Goal: Task Accomplishment & Management: Manage account settings

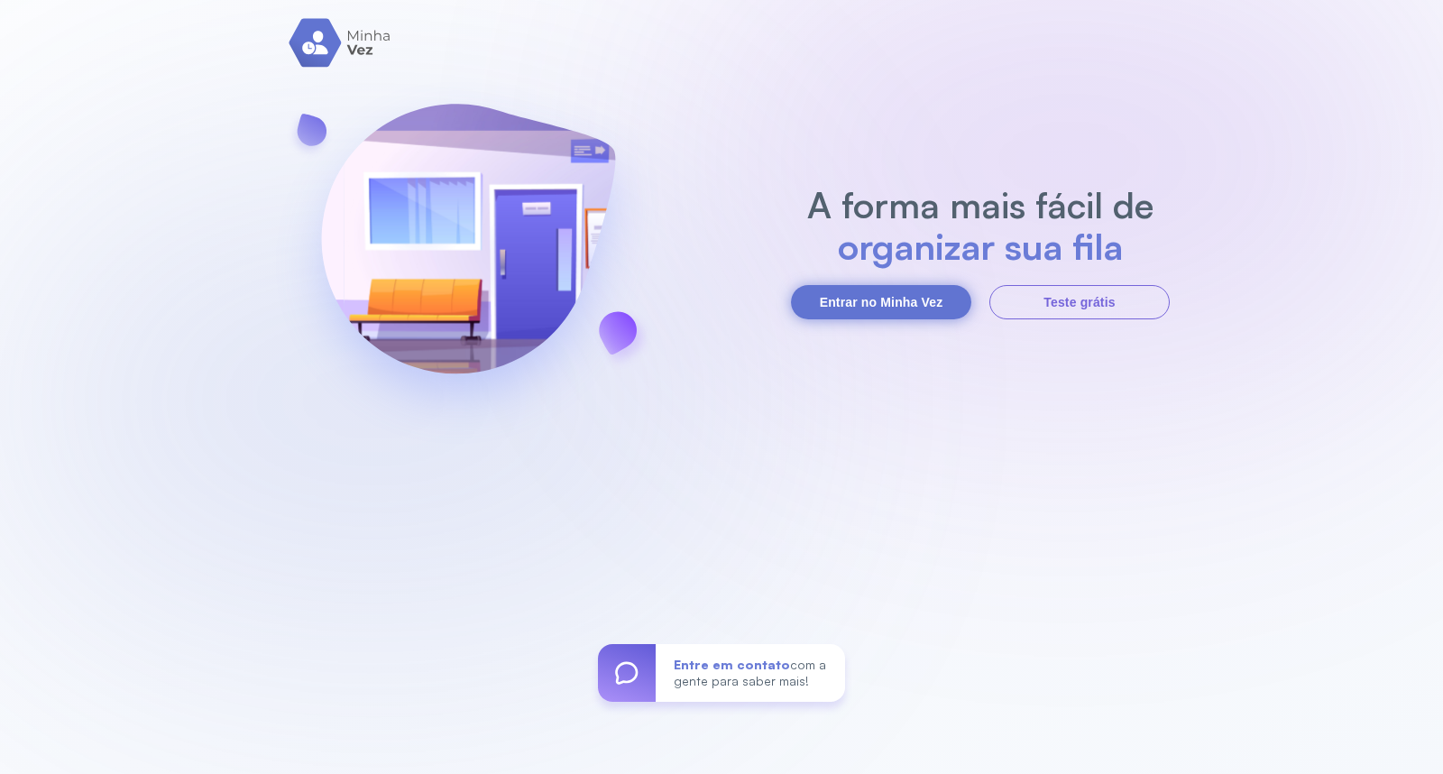
click at [814, 308] on button "Entrar no Minha Vez" at bounding box center [881, 302] width 180 height 34
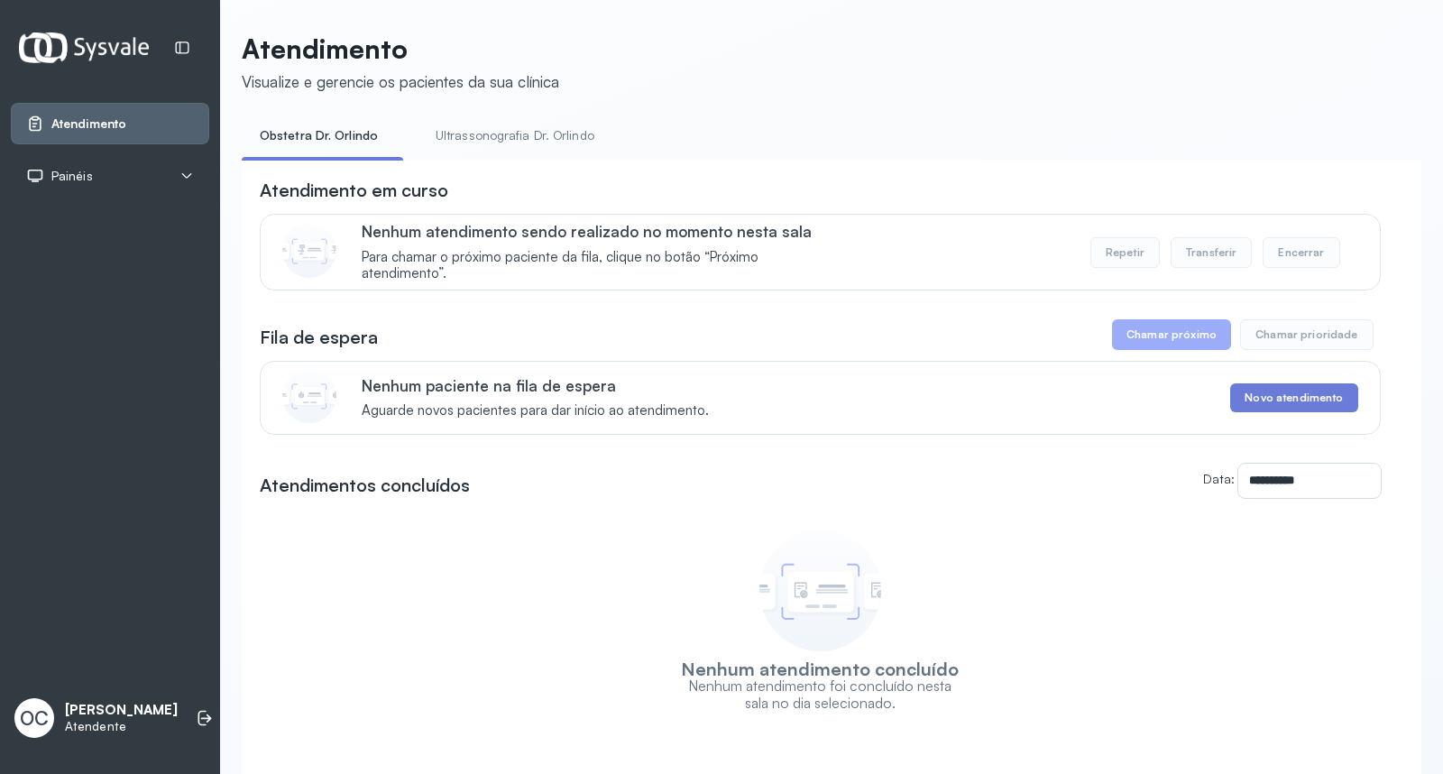
click at [481, 133] on link "Ultrassonografia Dr. Orlindo" at bounding box center [514, 136] width 195 height 30
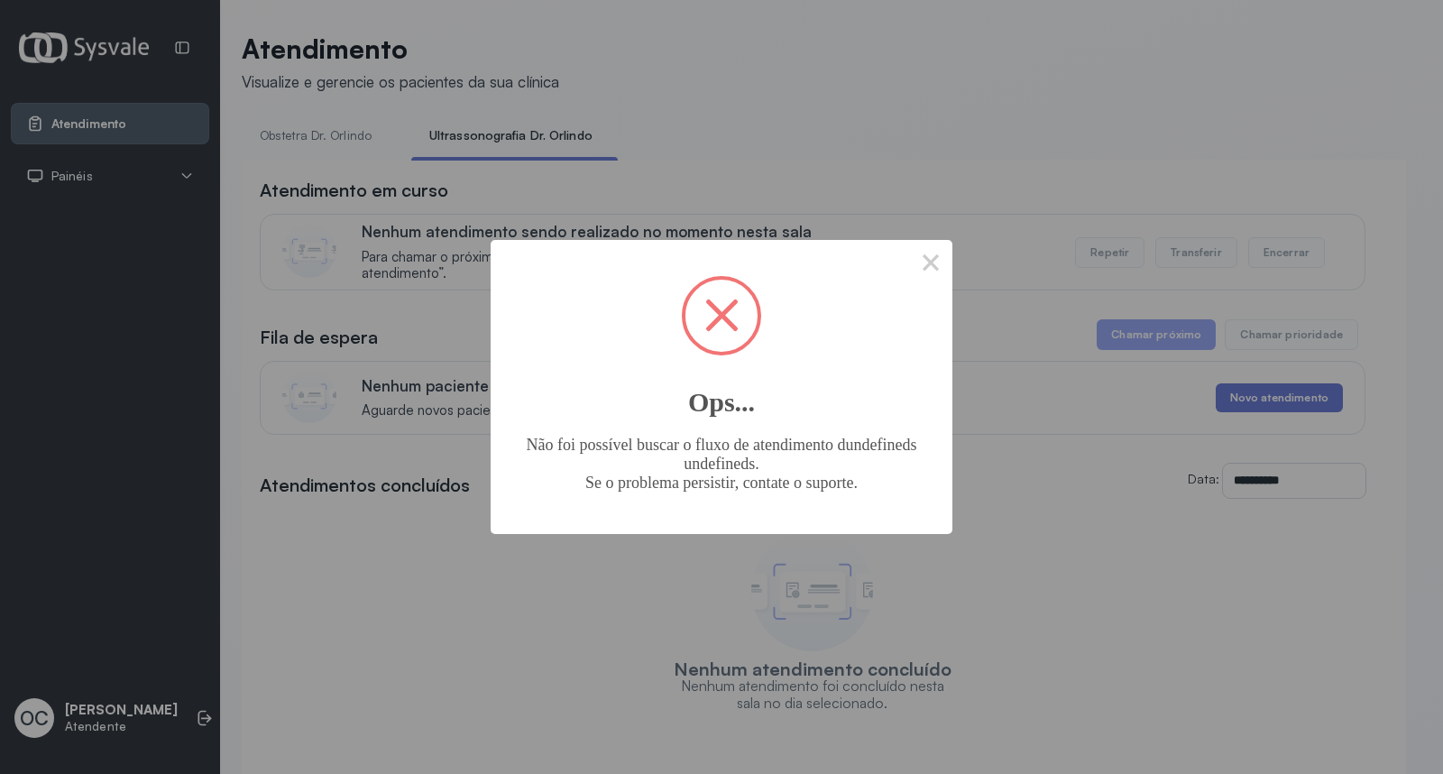
click at [303, 135] on div "× Ops... Não foi possível buscar o fluxo de atendimento dundefineds undefineds.…" at bounding box center [721, 387] width 1443 height 774
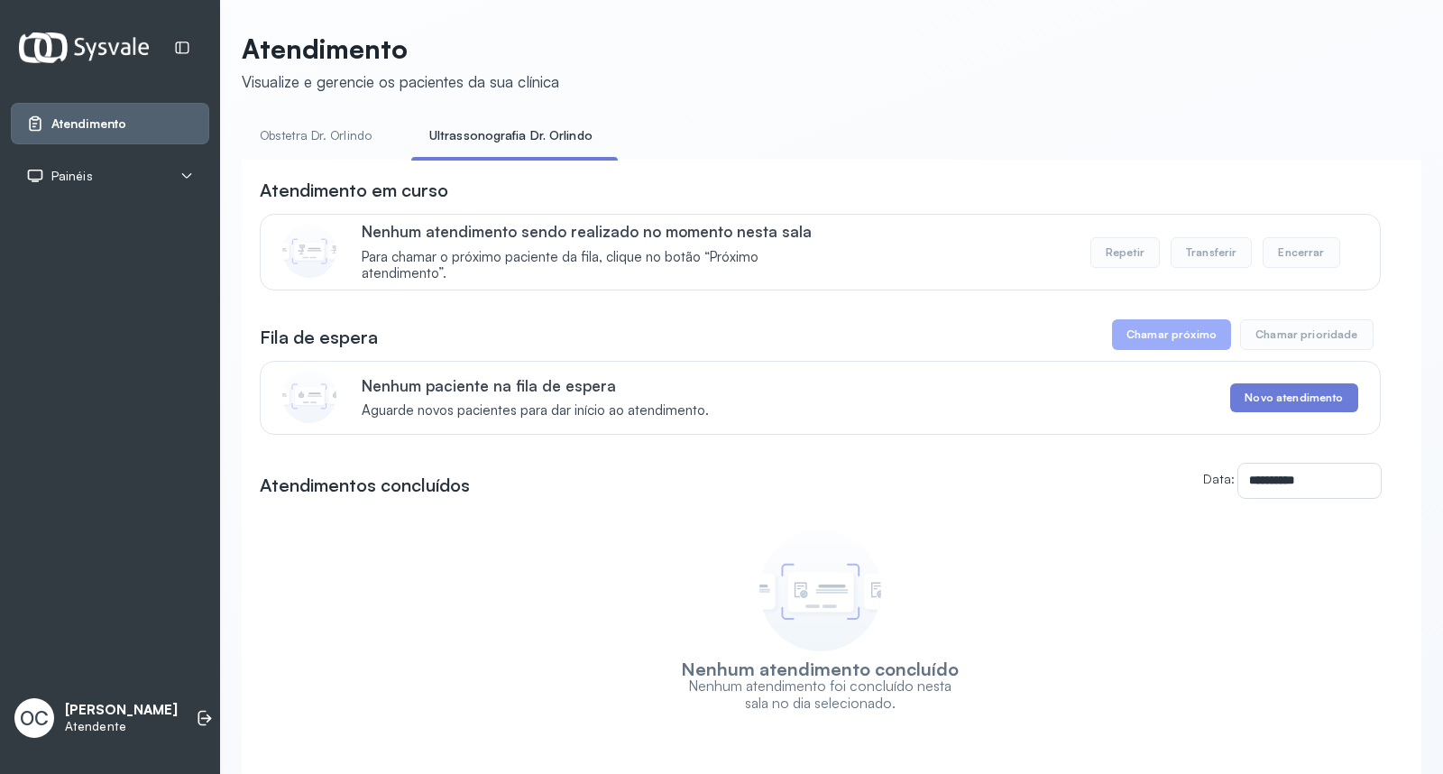
click at [301, 137] on link "Obstetra Dr. Orlindo" at bounding box center [316, 136] width 148 height 30
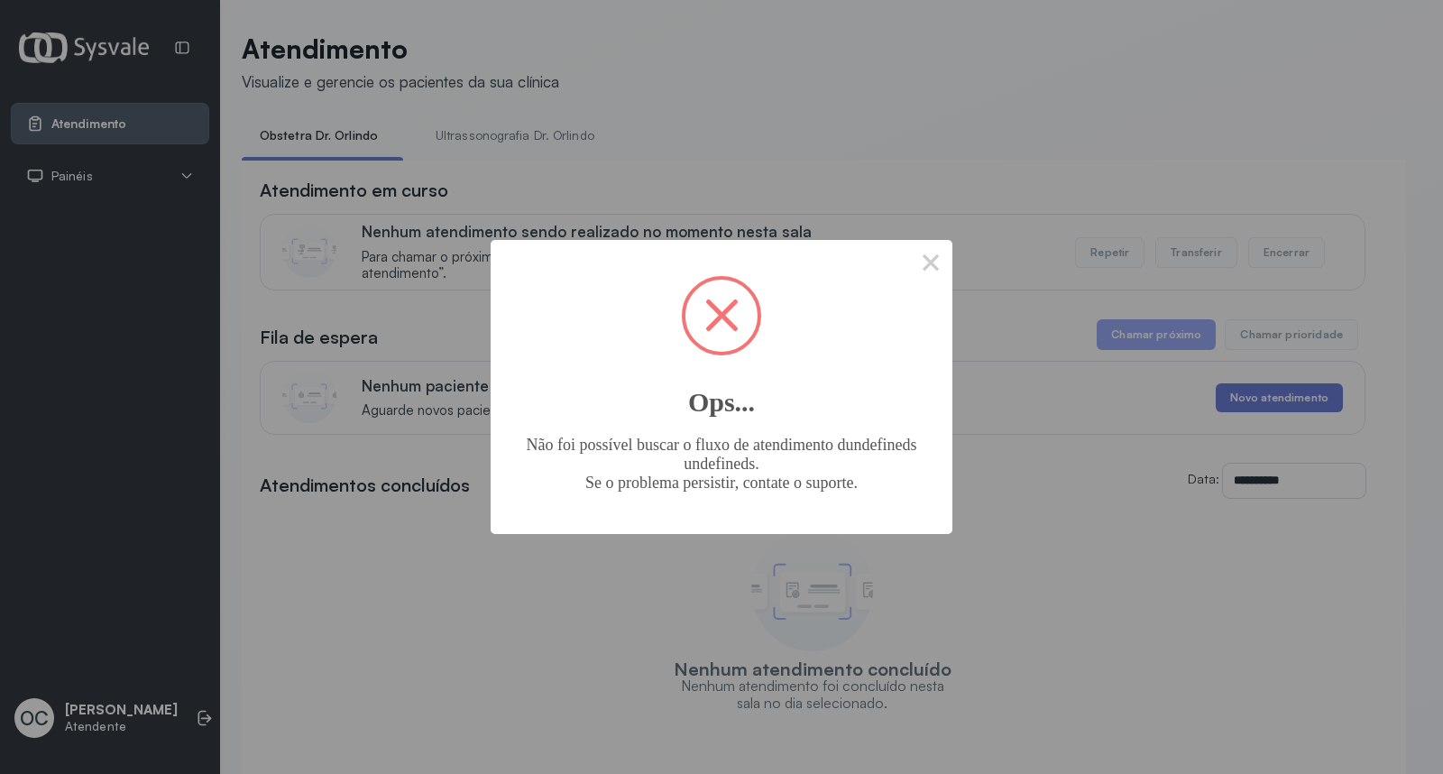
click at [721, 329] on span at bounding box center [721, 316] width 72 height 72
click at [718, 308] on span at bounding box center [721, 314] width 33 height 33
drag, startPoint x: 449, startPoint y: 582, endPoint x: 205, endPoint y: 290, distance: 380.2
click at [436, 570] on div "× Ops... Não foi possível buscar o fluxo de atendimento dundefineds undefineds.…" at bounding box center [721, 387] width 1443 height 774
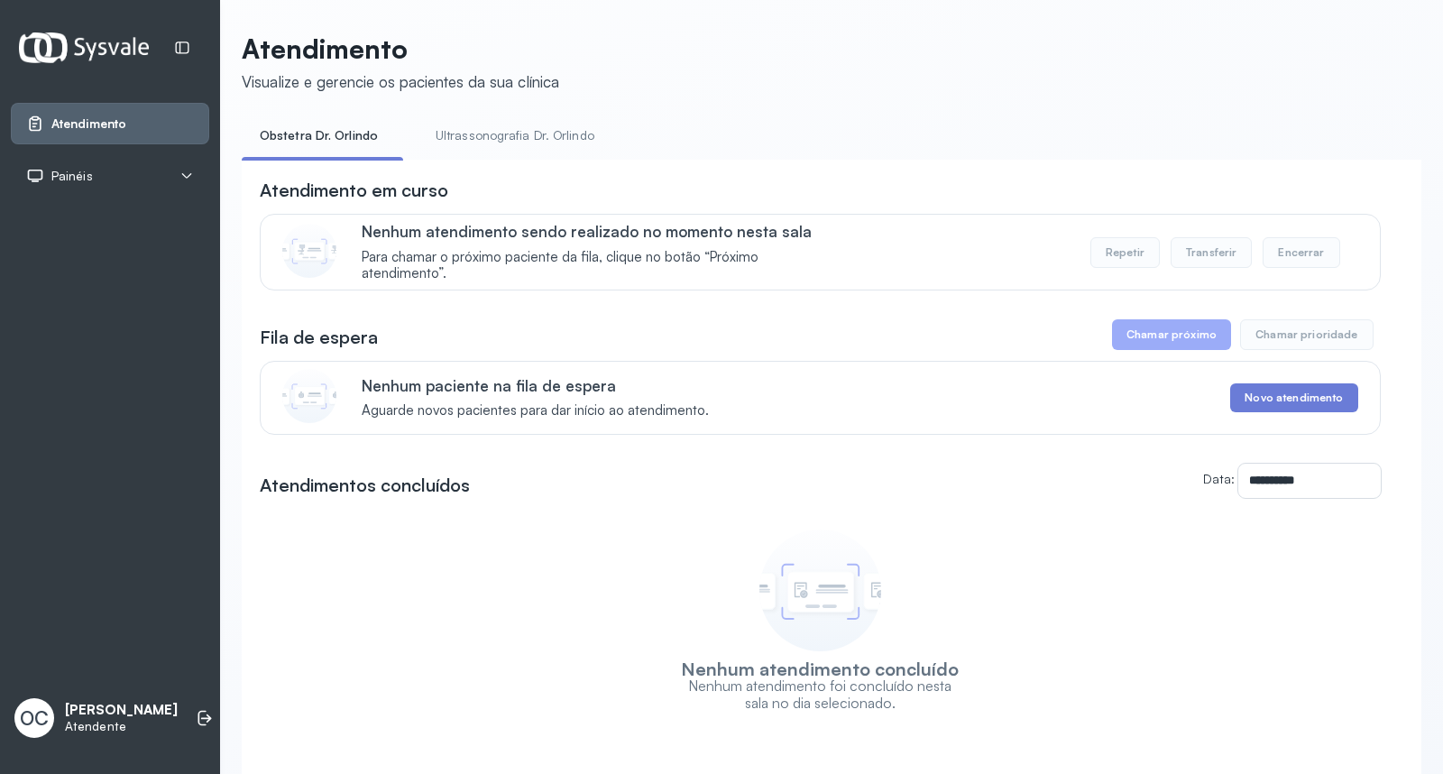
click at [162, 713] on div "OC [PERSON_NAME] dos Santos Atendente" at bounding box center [110, 718] width 198 height 54
click at [196, 709] on icon at bounding box center [205, 718] width 18 height 18
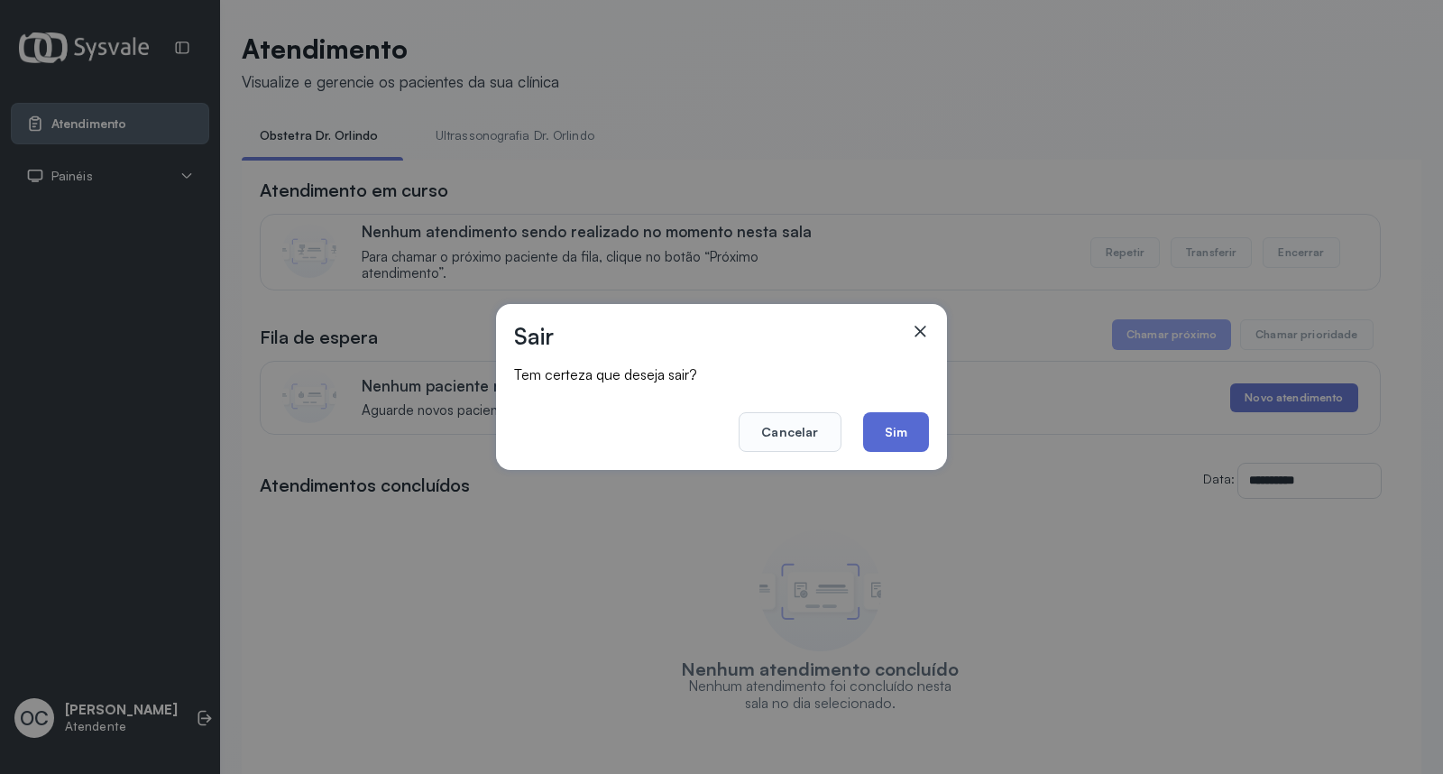
click at [893, 428] on button "Sim" at bounding box center [896, 432] width 66 height 40
